Goal: Information Seeking & Learning: Learn about a topic

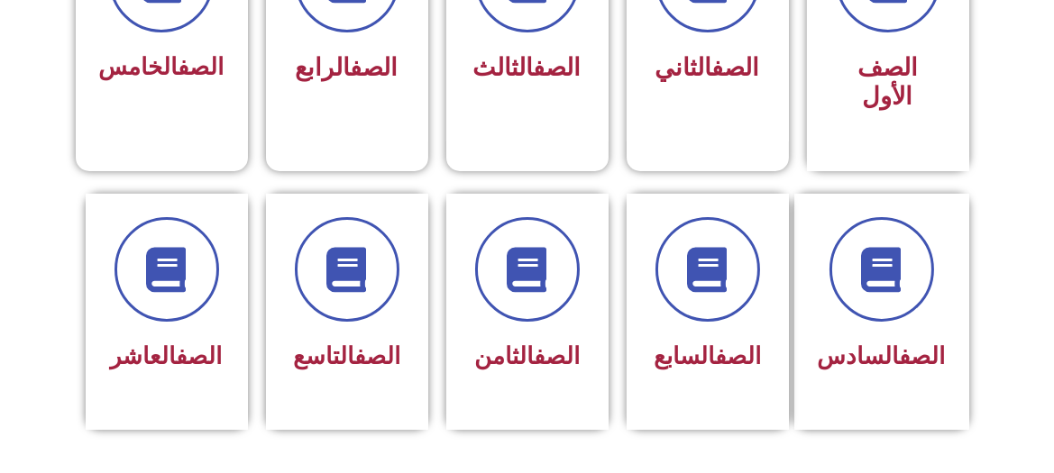
scroll to position [590, 0]
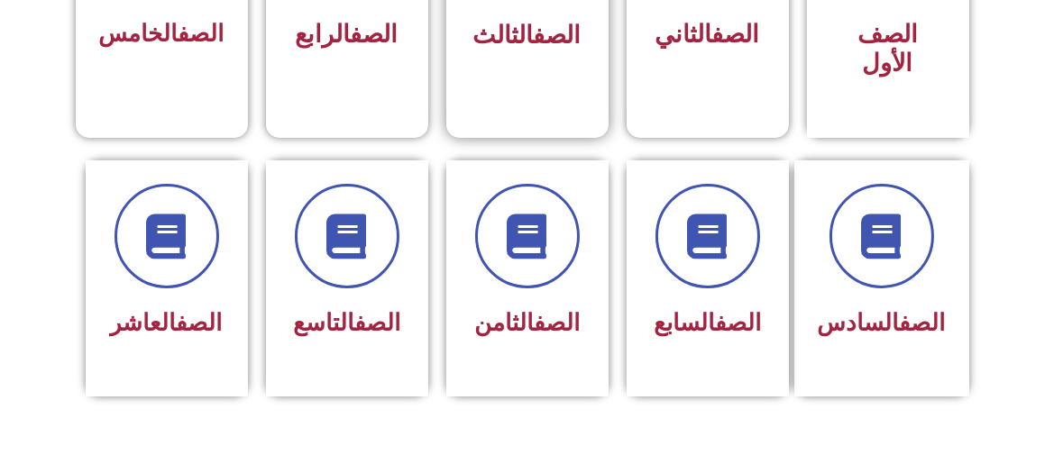
click at [488, 38] on span "الصف الثالث" at bounding box center [527, 35] width 108 height 29
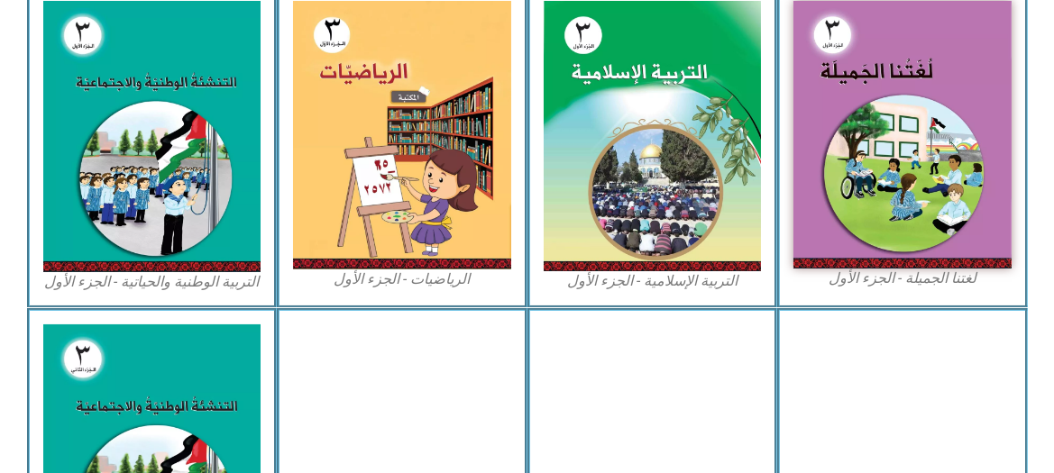
scroll to position [524, 0]
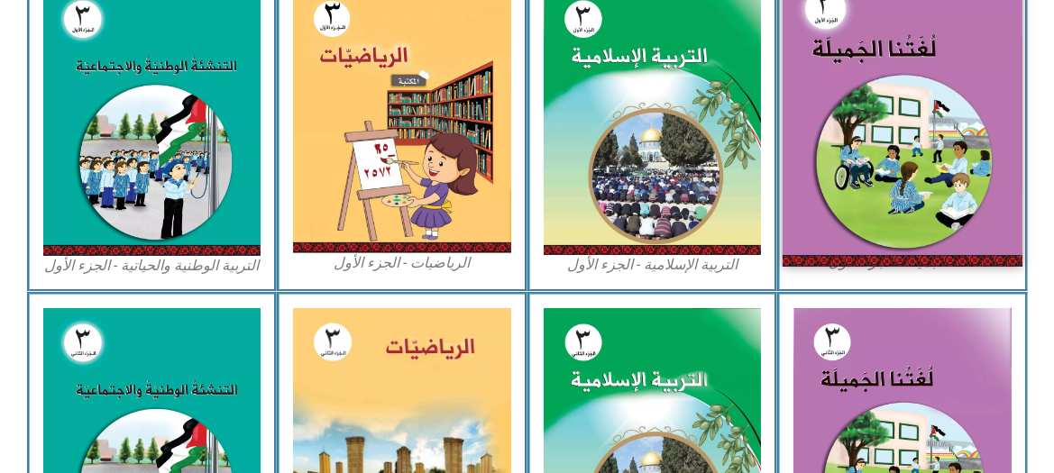
click at [903, 106] on img at bounding box center [902, 118] width 240 height 295
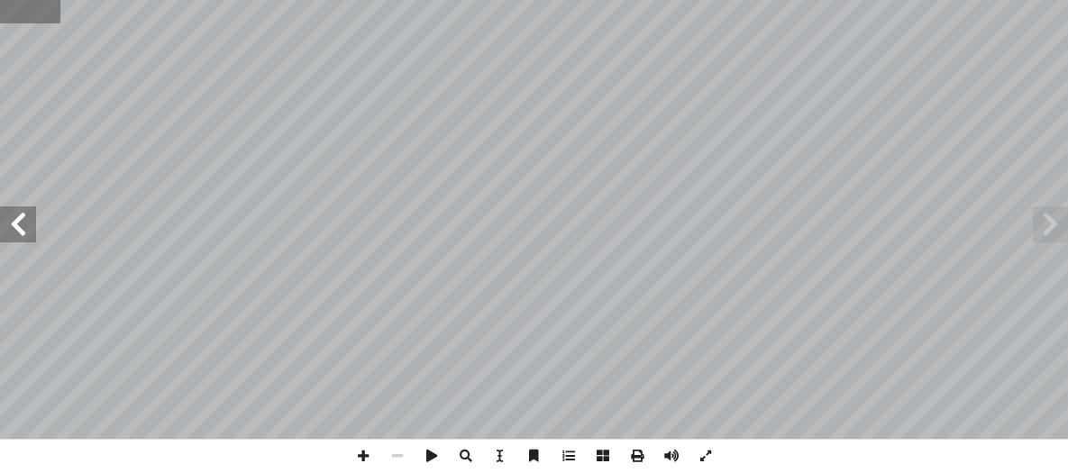
click at [15, 10] on input "text" at bounding box center [30, 11] width 60 height 23
type input "**"
click at [1045, 224] on span at bounding box center [1050, 224] width 36 height 36
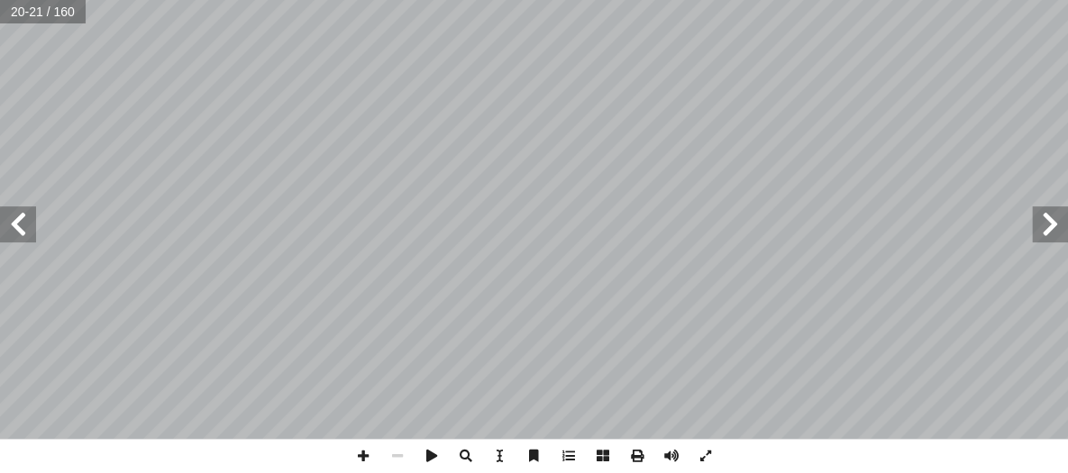
click at [1045, 224] on span at bounding box center [1050, 224] width 36 height 36
click at [703, 224] on div "٦ : ُ ش ِ ناق ُ ن َ ، و َ ة َ ي ِ ت آ � ْ ال َ ة َ ح ْ و َّ الل ُ ل َّ م أ ا َ …" at bounding box center [534, 219] width 1068 height 439
click at [9, 216] on span at bounding box center [18, 224] width 36 height 36
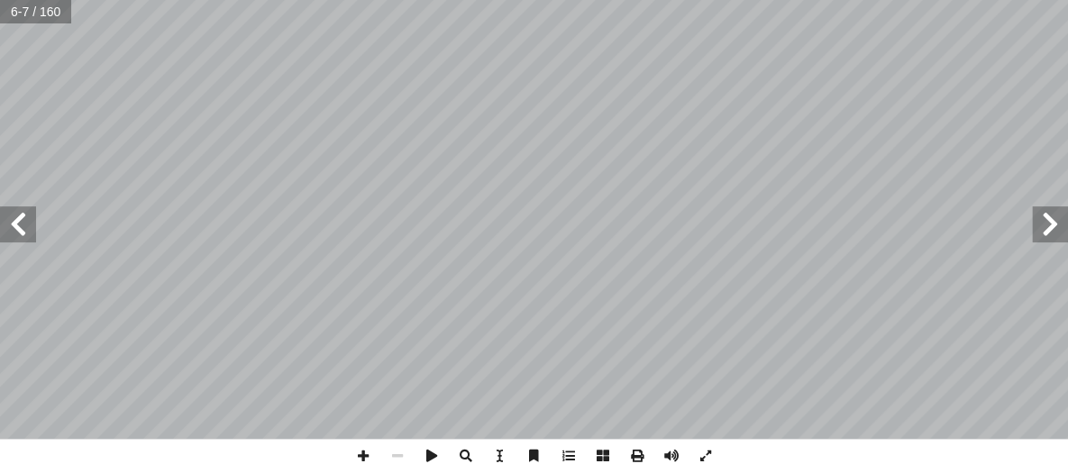
click at [9, 216] on span at bounding box center [18, 224] width 36 height 36
click at [363, 457] on span at bounding box center [363, 456] width 34 height 34
